Goal: Navigation & Orientation: Find specific page/section

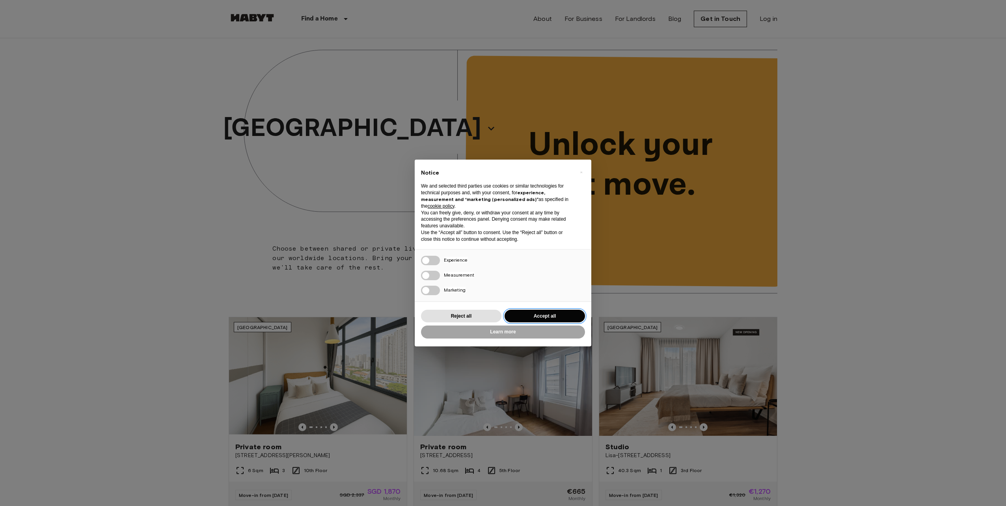
click at [545, 316] on button "Accept all" at bounding box center [545, 316] width 80 height 13
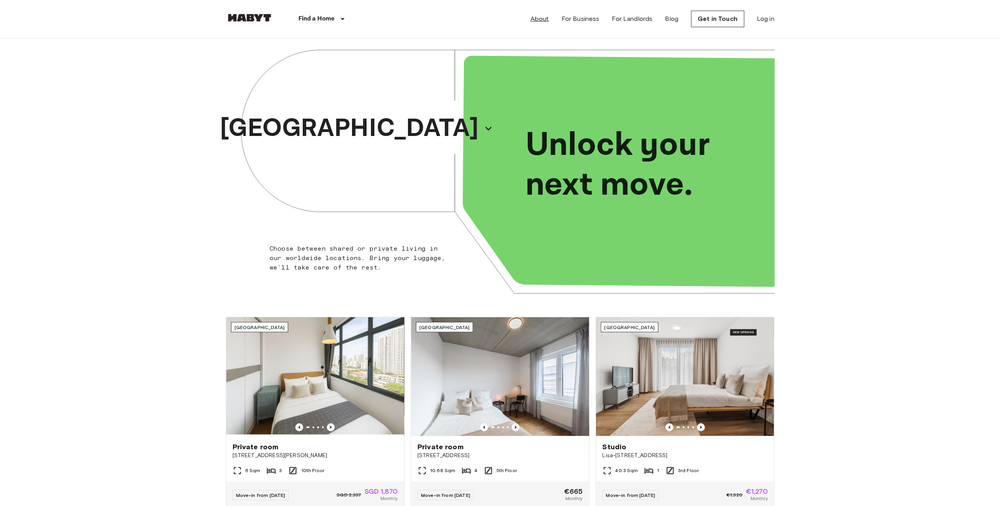
click at [538, 23] on link "About" at bounding box center [540, 18] width 19 height 9
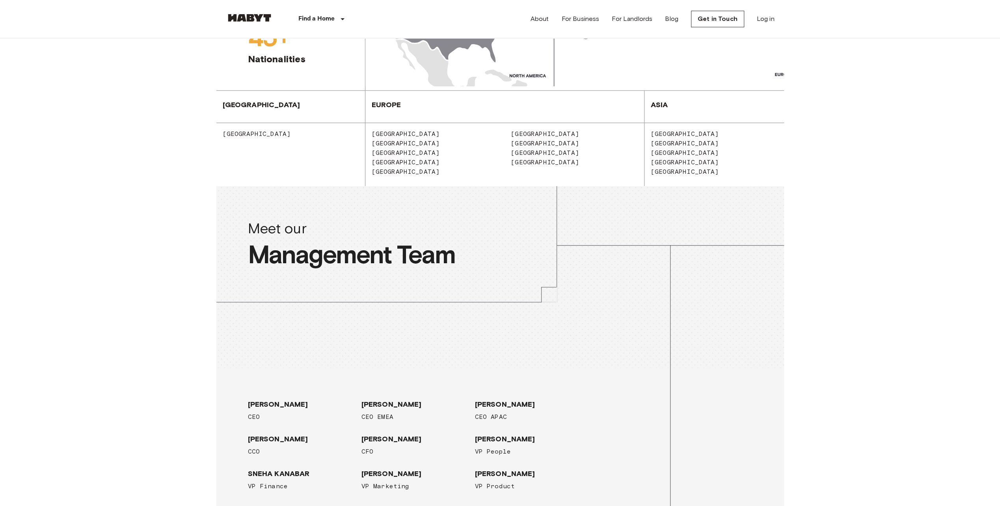
scroll to position [757, 0]
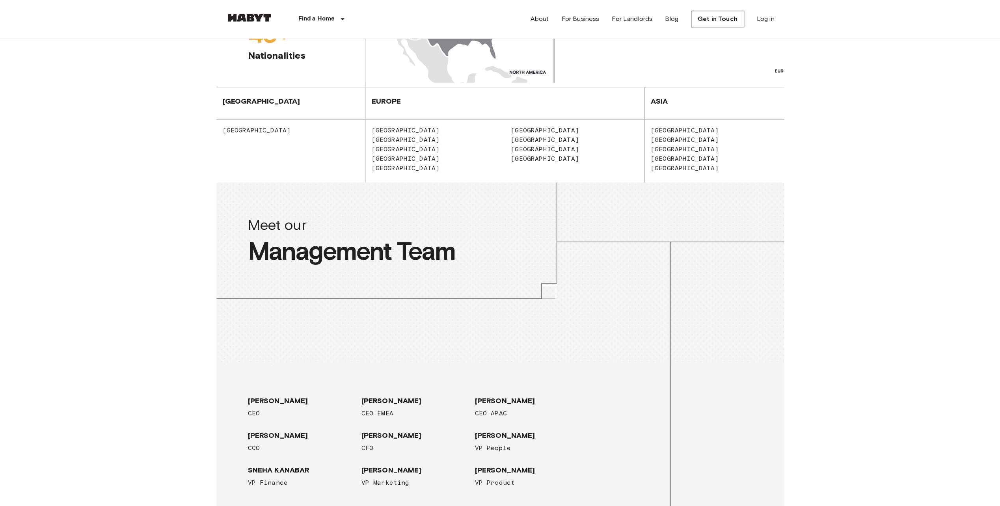
click at [614, 182] on div "[GEOGRAPHIC_DATA] [GEOGRAPHIC_DATA] [GEOGRAPHIC_DATA] [GEOGRAPHIC_DATA] [GEOGRA…" at bounding box center [504, 150] width 279 height 63
click at [614, 135] on div "[GEOGRAPHIC_DATA]" at bounding box center [575, 130] width 140 height 9
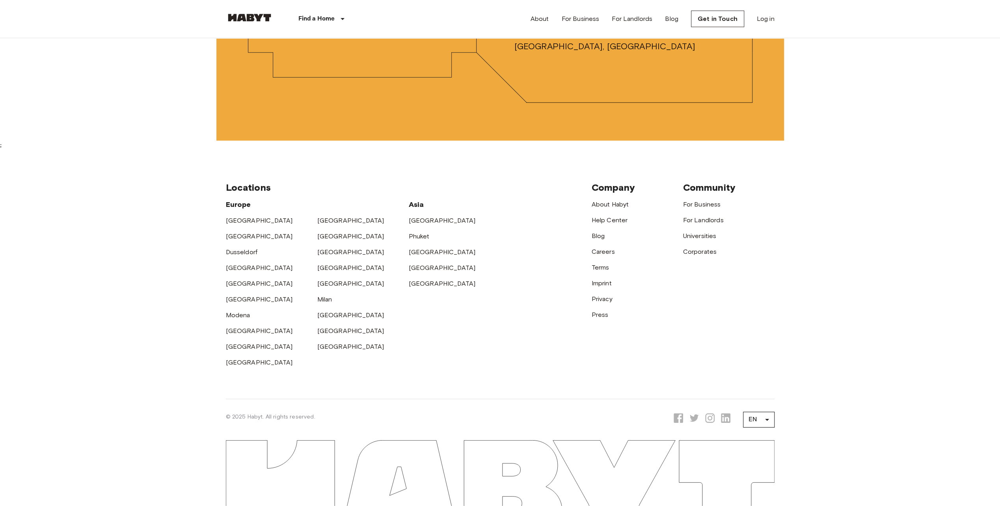
scroll to position [2412, 0]
click at [334, 287] on link "[GEOGRAPHIC_DATA]" at bounding box center [350, 283] width 67 height 7
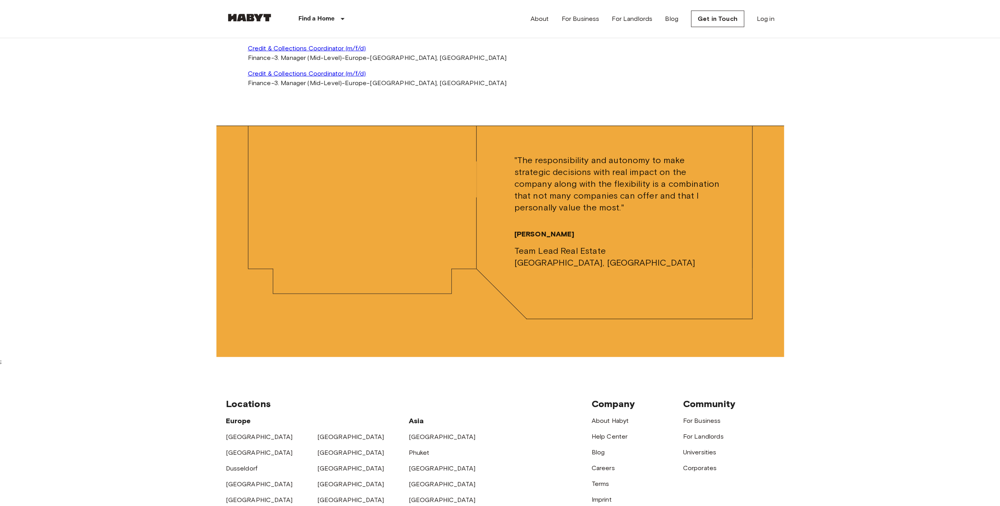
scroll to position [2031, 0]
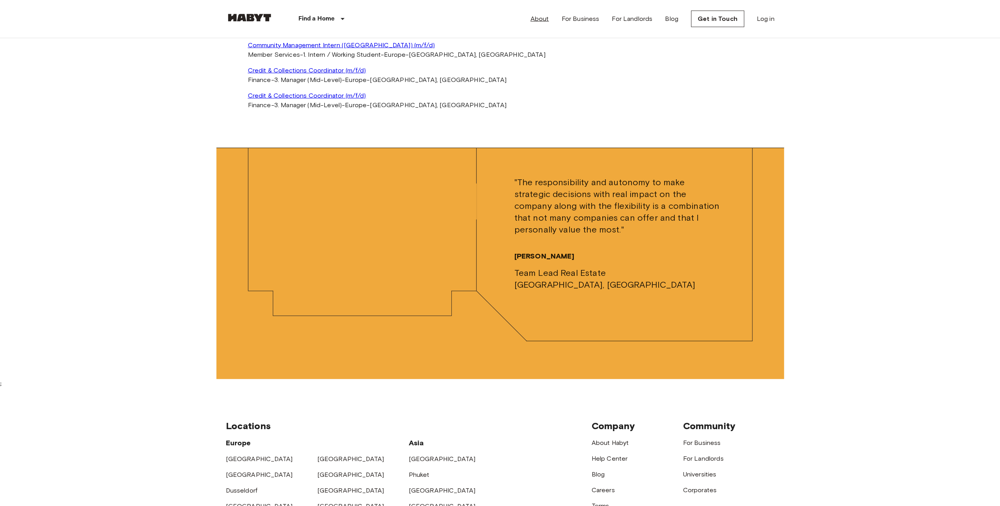
click at [541, 21] on link "About" at bounding box center [540, 18] width 19 height 9
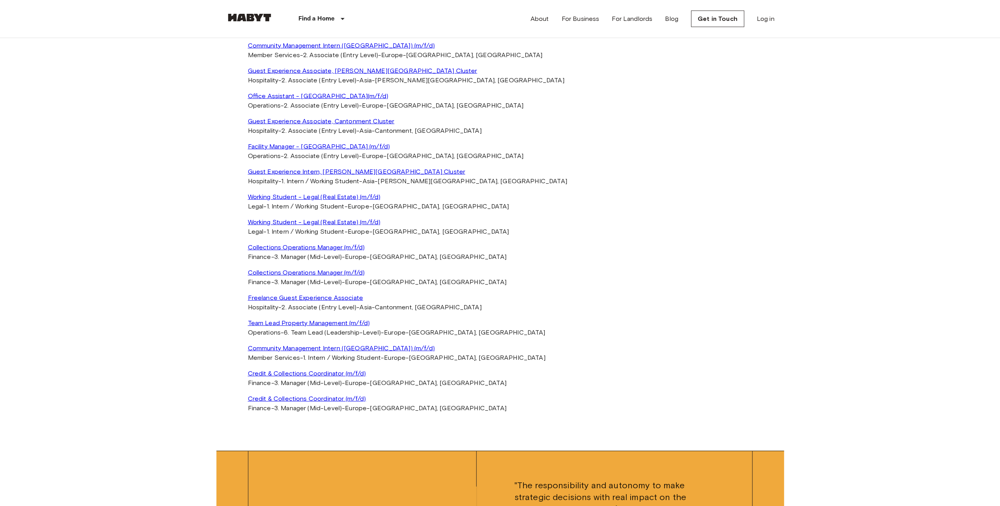
scroll to position [1750, 0]
